Goal: Task Accomplishment & Management: Complete application form

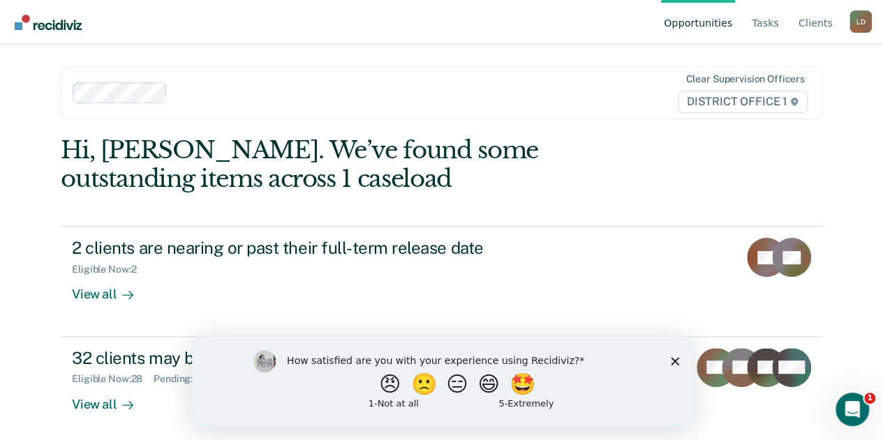
click at [673, 359] on polygon "Close survey" at bounding box center [674, 361] width 8 height 8
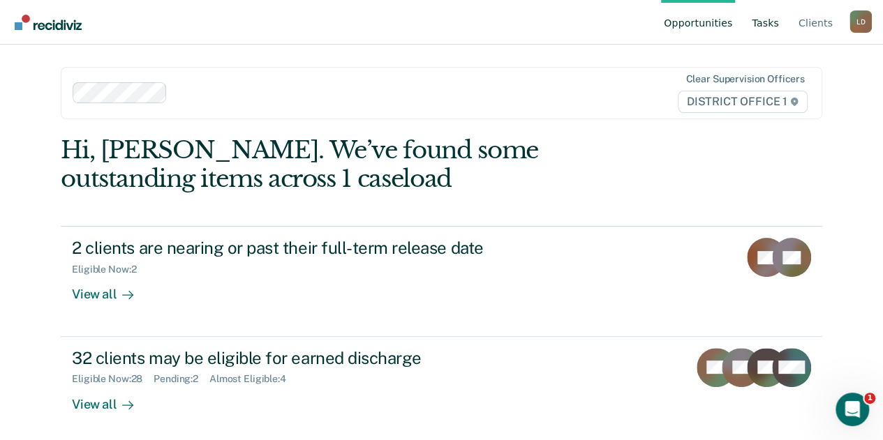
click at [769, 24] on link "Tasks" at bounding box center [765, 22] width 33 height 45
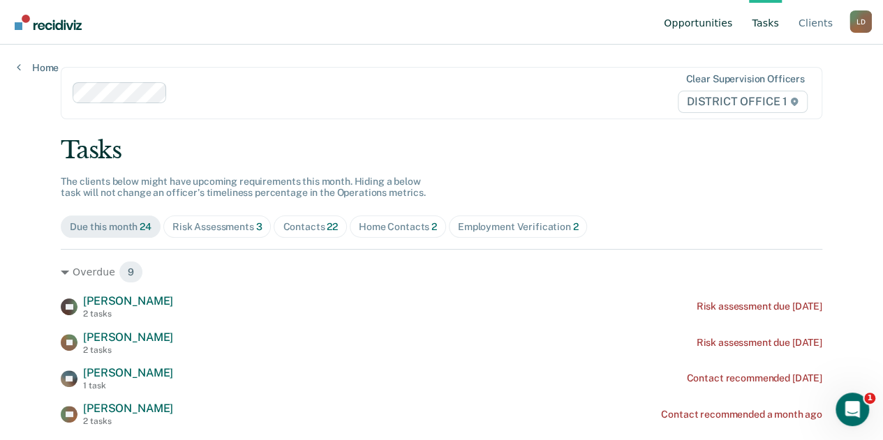
click at [699, 20] on link "Opportunities" at bounding box center [698, 22] width 74 height 45
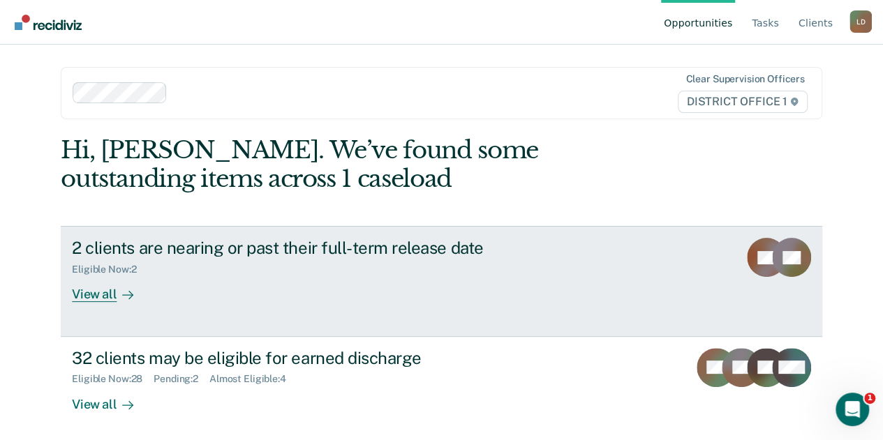
click at [93, 295] on div "View all" at bounding box center [111, 289] width 78 height 27
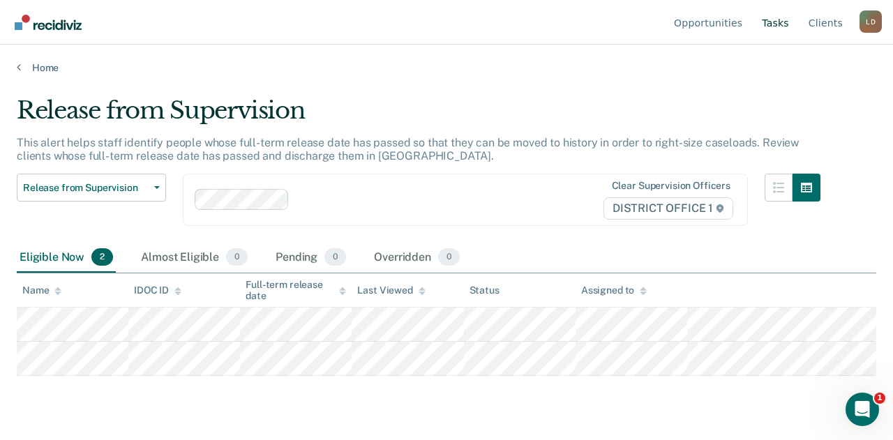
click at [792, 23] on link "Tasks" at bounding box center [775, 22] width 33 height 45
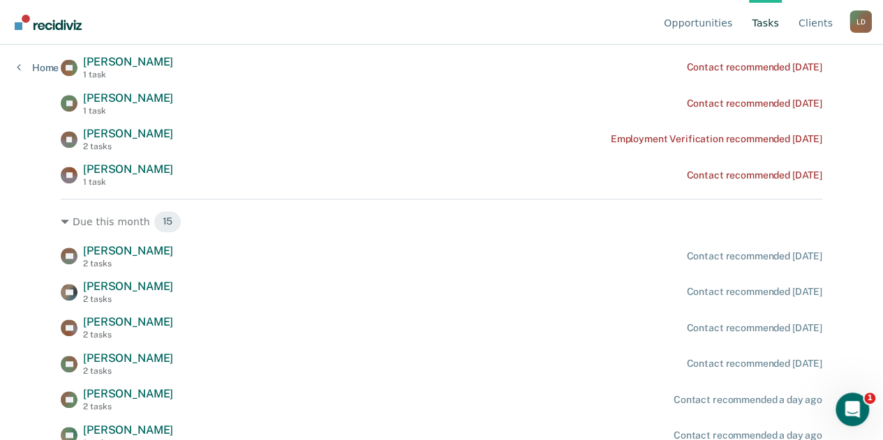
scroll to position [558, 0]
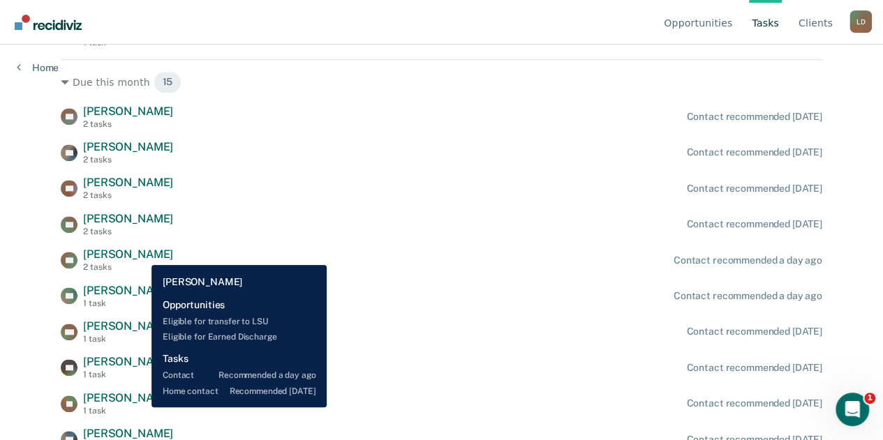
click at [141, 255] on span "[PERSON_NAME]" at bounding box center [128, 254] width 90 height 13
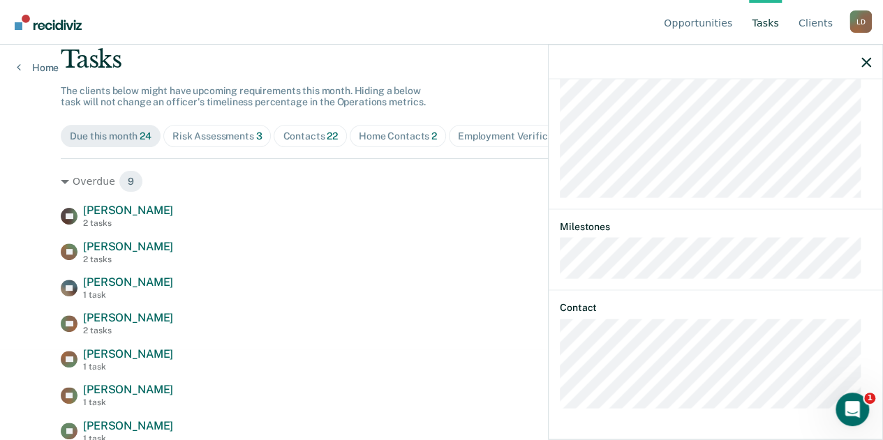
scroll to position [0, 0]
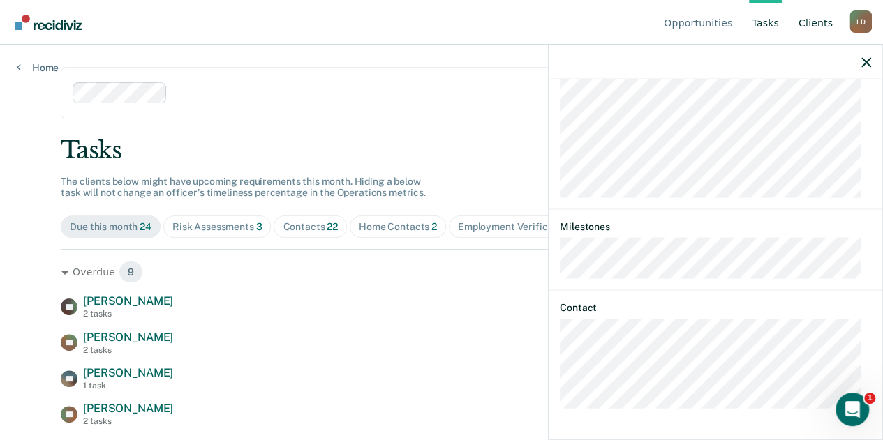
click at [826, 28] on link "Client s" at bounding box center [815, 22] width 40 height 45
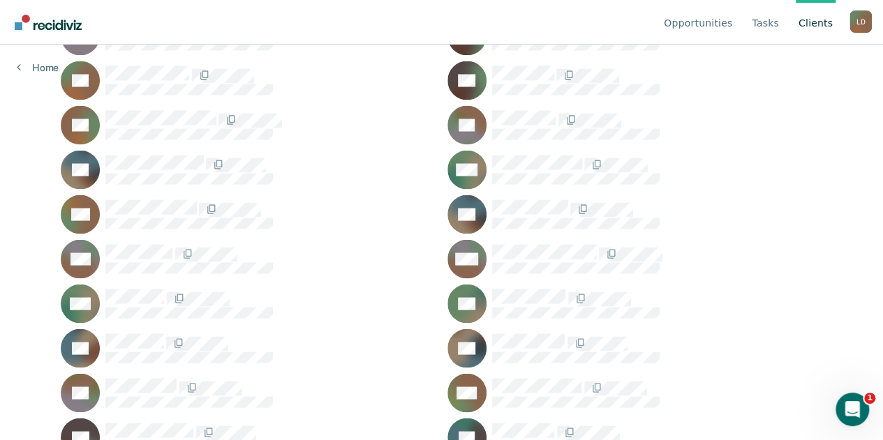
scroll to position [1217, 0]
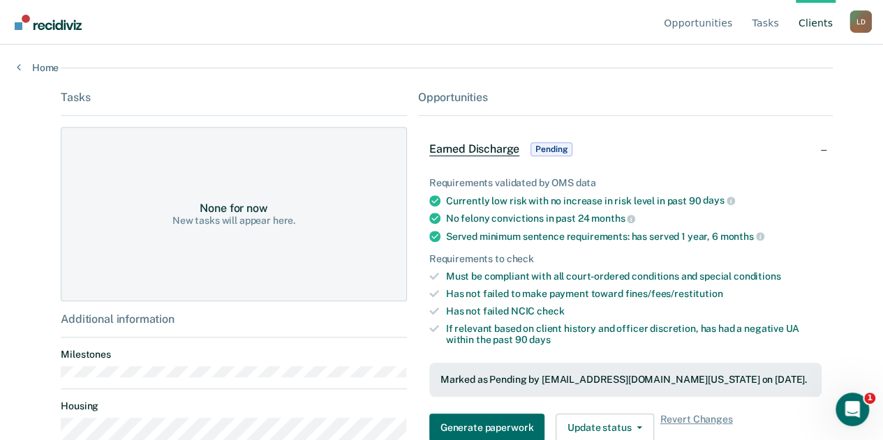
scroll to position [339, 0]
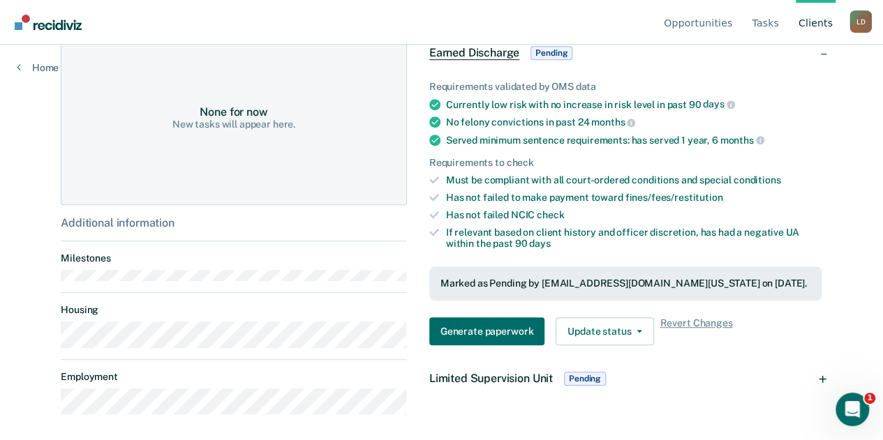
click at [576, 375] on span "Pending" at bounding box center [585, 379] width 42 height 14
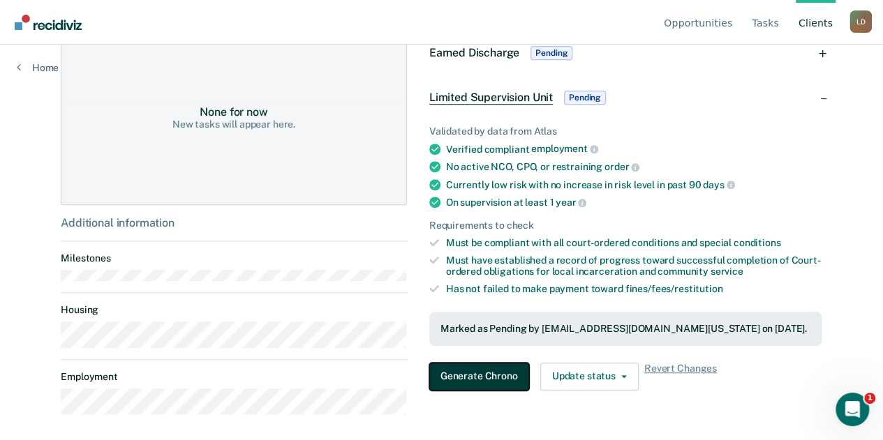
click at [459, 366] on button "Generate Chrono" at bounding box center [479, 377] width 100 height 28
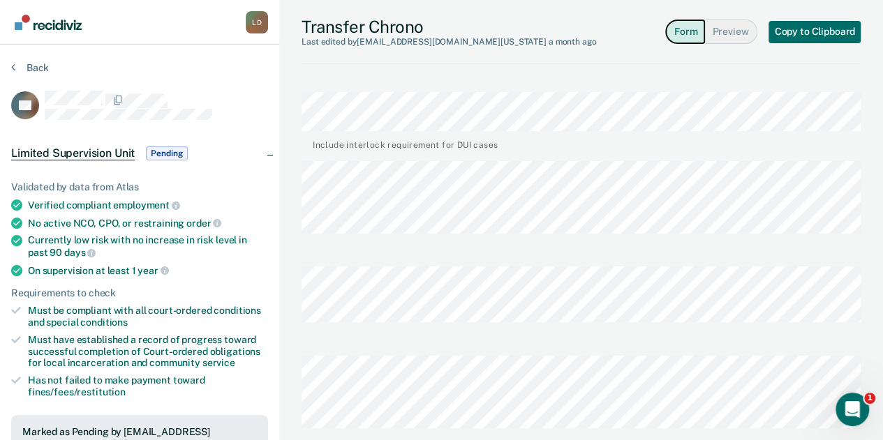
click at [688, 34] on button "Form" at bounding box center [685, 32] width 40 height 24
click at [723, 29] on button "Preview" at bounding box center [731, 32] width 52 height 24
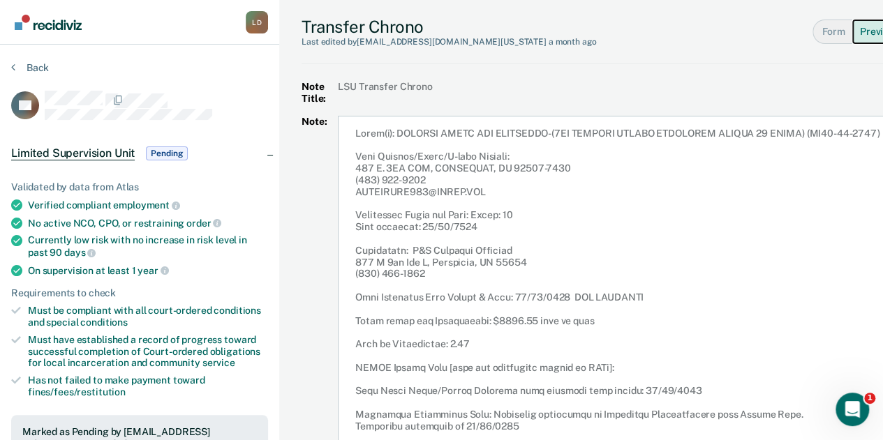
click at [873, 29] on button "Preview" at bounding box center [878, 32] width 53 height 24
click at [832, 39] on button "Form" at bounding box center [831, 32] width 39 height 24
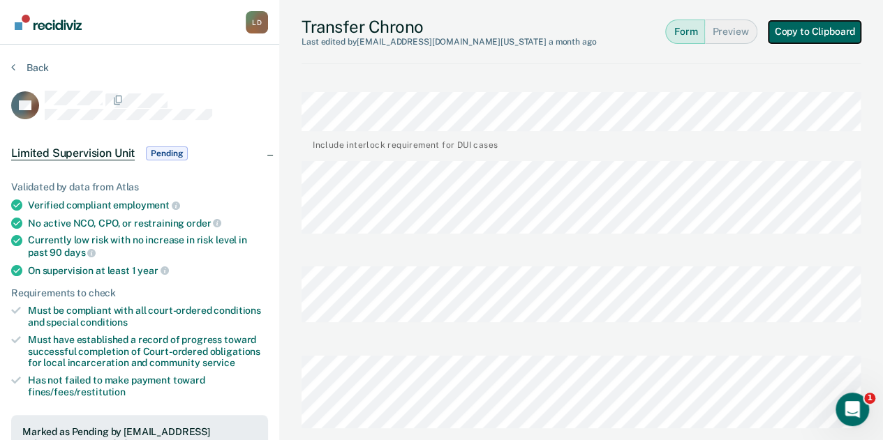
click at [805, 31] on button "Copy to Clipboard" at bounding box center [814, 32] width 92 height 22
click at [402, 37] on div "Last edited by [EMAIL_ADDRESS][DOMAIN_NAME][US_STATE] a month ago" at bounding box center [448, 42] width 294 height 10
click at [678, 30] on button "Form" at bounding box center [685, 32] width 40 height 24
click at [742, 29] on button "Preview" at bounding box center [731, 32] width 52 height 24
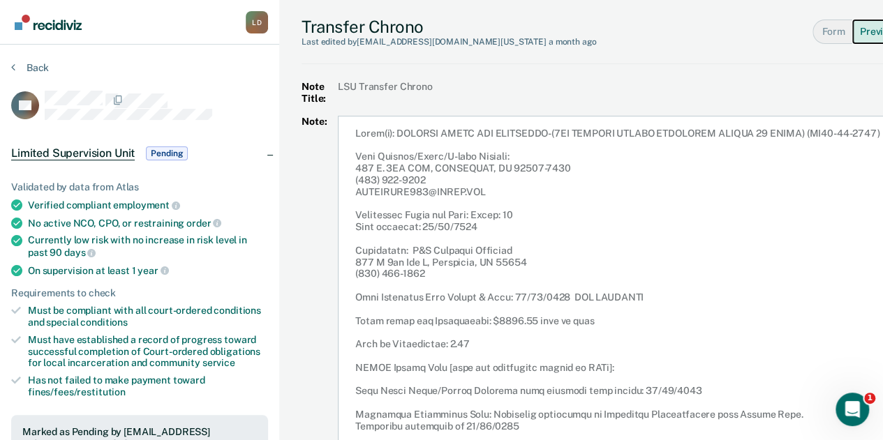
click at [861, 39] on button "Preview" at bounding box center [878, 32] width 53 height 24
click at [829, 30] on button "Form" at bounding box center [831, 32] width 39 height 24
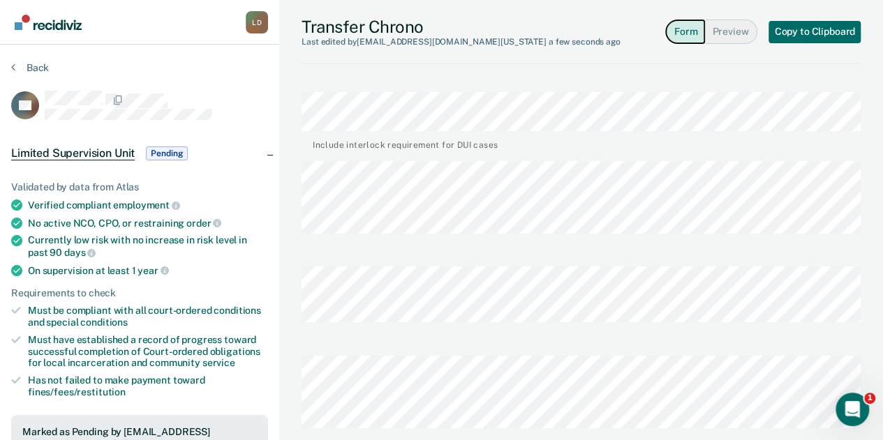
click at [686, 34] on button "Form" at bounding box center [685, 32] width 40 height 24
click at [727, 32] on button "Preview" at bounding box center [731, 32] width 52 height 24
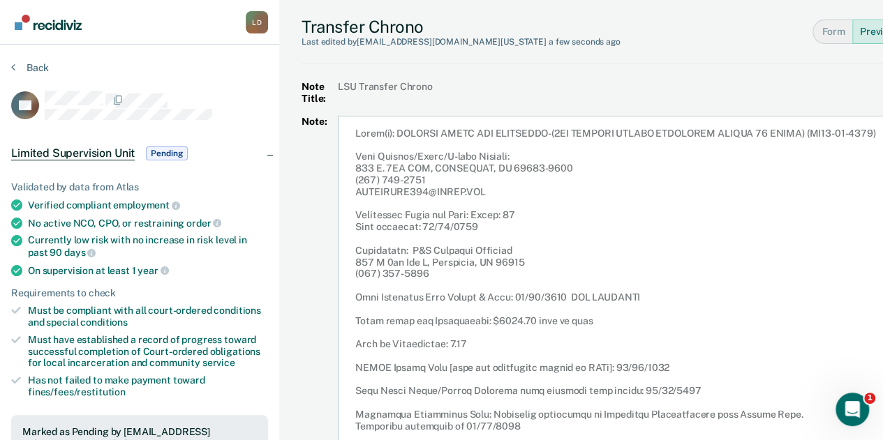
click at [530, 72] on div "Transfer Chrono Last edited by [EMAIL_ADDRESS][DOMAIN_NAME][US_STATE] a few sec…" at bounding box center [654, 280] width 706 height 560
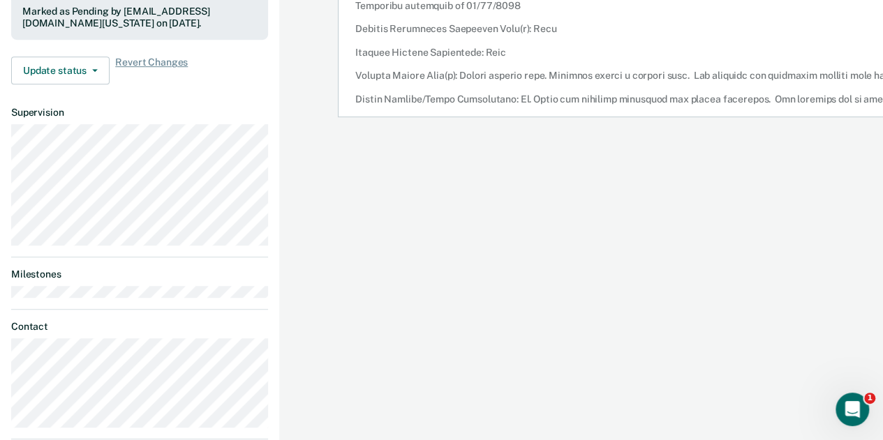
scroll to position [483, 0]
